Goal: Information Seeking & Learning: Find specific page/section

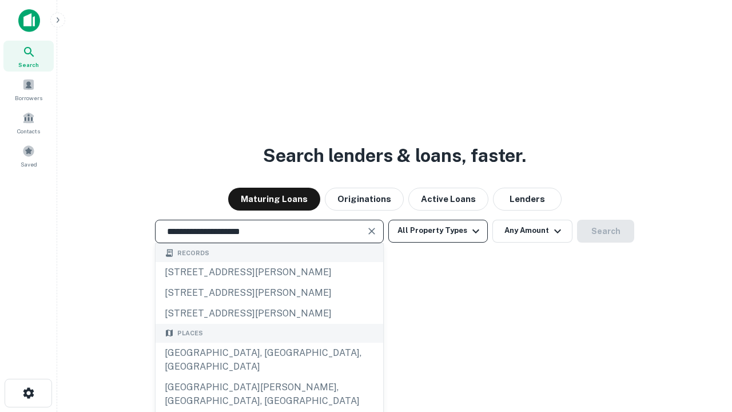
click at [269, 377] on div "[GEOGRAPHIC_DATA], [GEOGRAPHIC_DATA], [GEOGRAPHIC_DATA]" at bounding box center [270, 360] width 228 height 34
click at [438, 230] on button "All Property Types" at bounding box center [438, 231] width 100 height 23
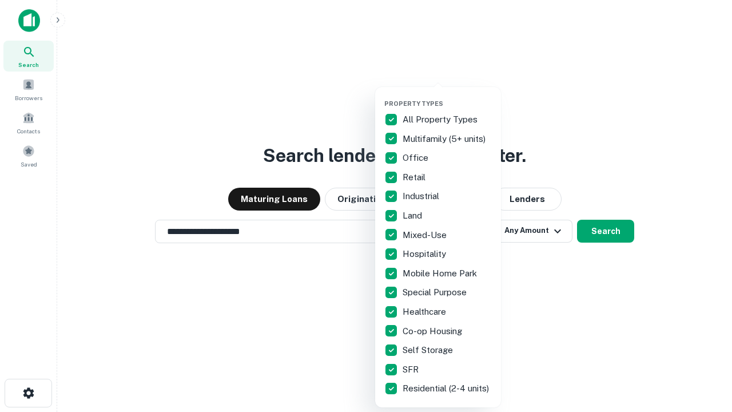
type input "**********"
click at [447, 96] on button "button" at bounding box center [447, 96] width 126 height 1
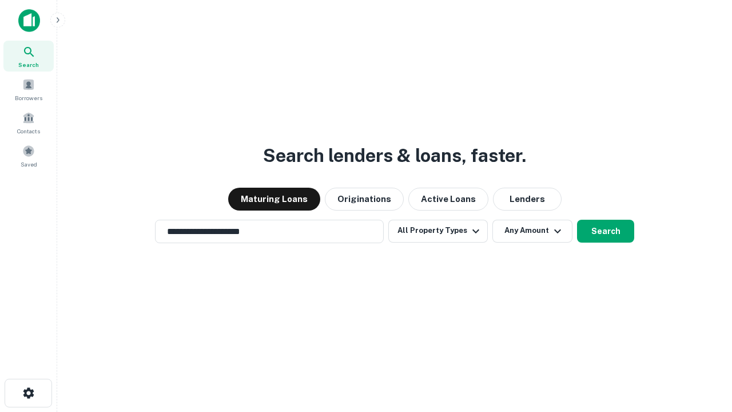
scroll to position [18, 0]
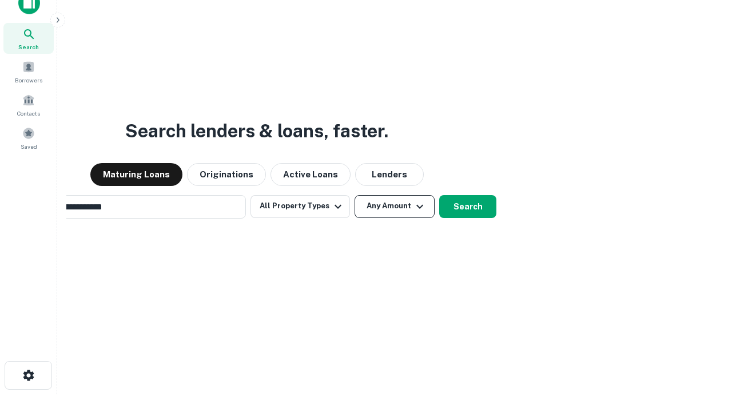
click at [355, 195] on button "Any Amount" at bounding box center [395, 206] width 80 height 23
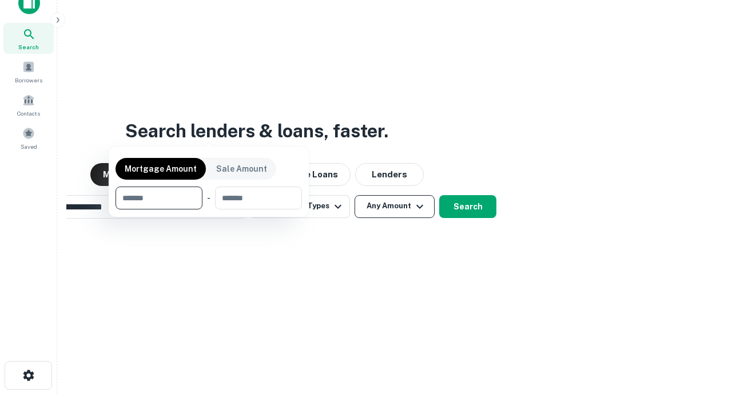
scroll to position [82, 324]
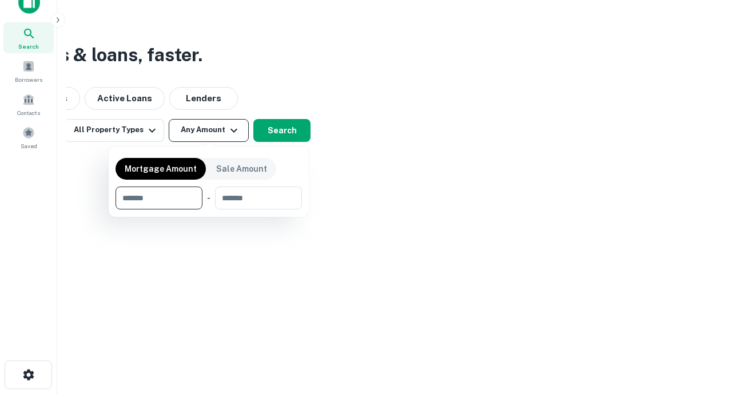
type input "*******"
click at [209, 209] on button "button" at bounding box center [209, 209] width 186 height 1
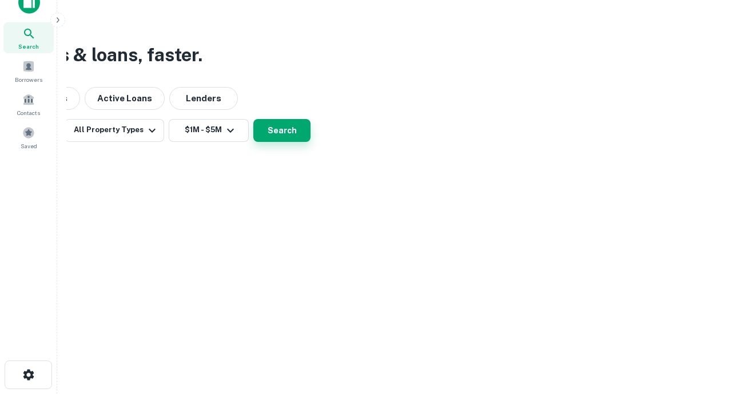
click at [311, 142] on button "Search" at bounding box center [281, 130] width 57 height 23
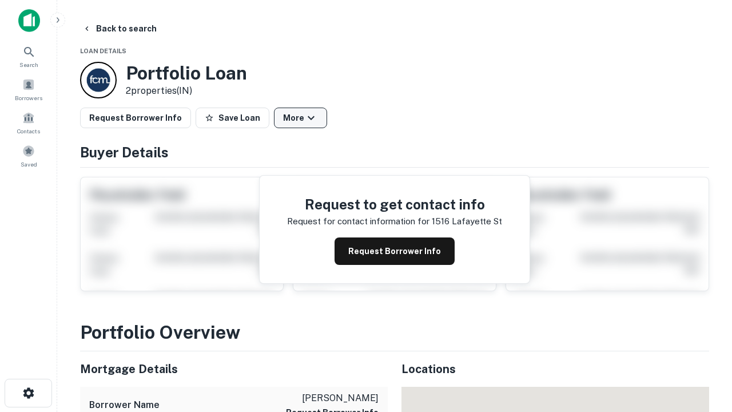
click at [300, 118] on button "More" at bounding box center [300, 118] width 53 height 21
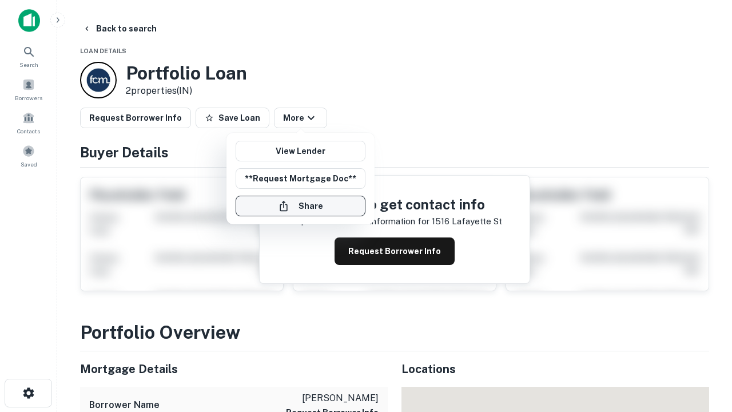
click at [300, 206] on button "Share" at bounding box center [301, 206] width 130 height 21
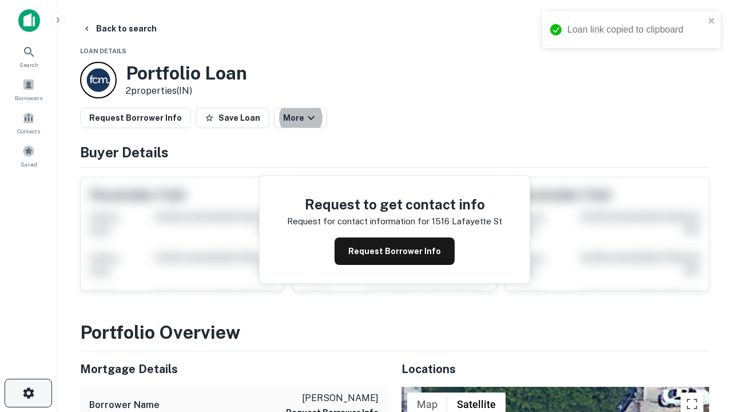
click at [28, 393] on icon "button" at bounding box center [29, 393] width 14 height 14
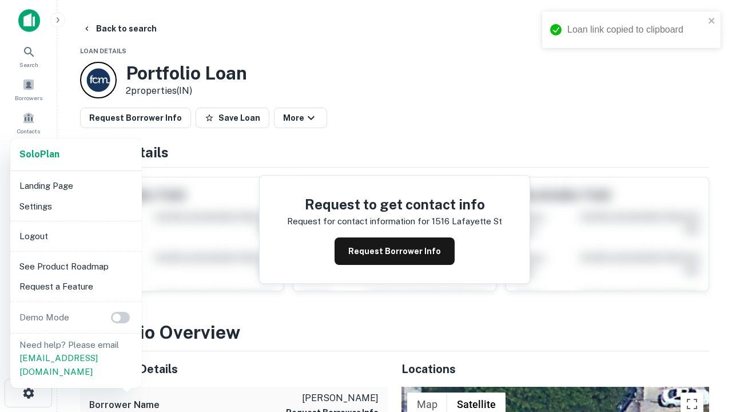
click at [75, 236] on li "Logout" at bounding box center [76, 236] width 122 height 21
